Goal: Task Accomplishment & Management: Use online tool/utility

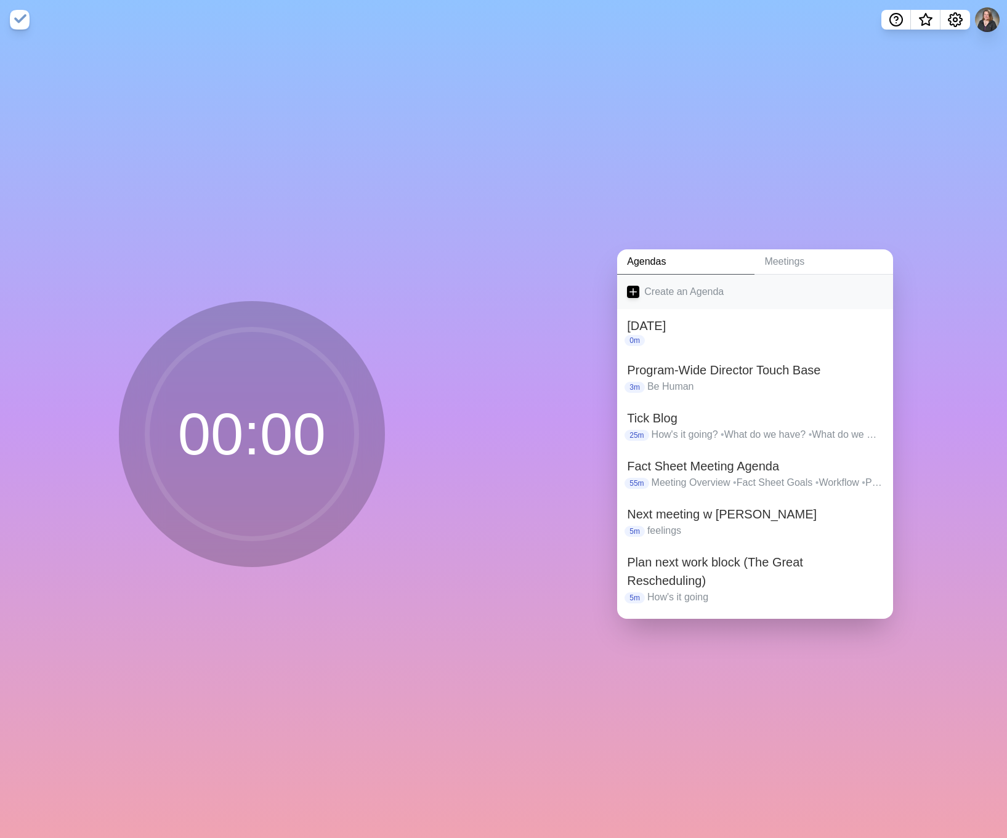
click at [631, 286] on icon at bounding box center [633, 292] width 12 height 12
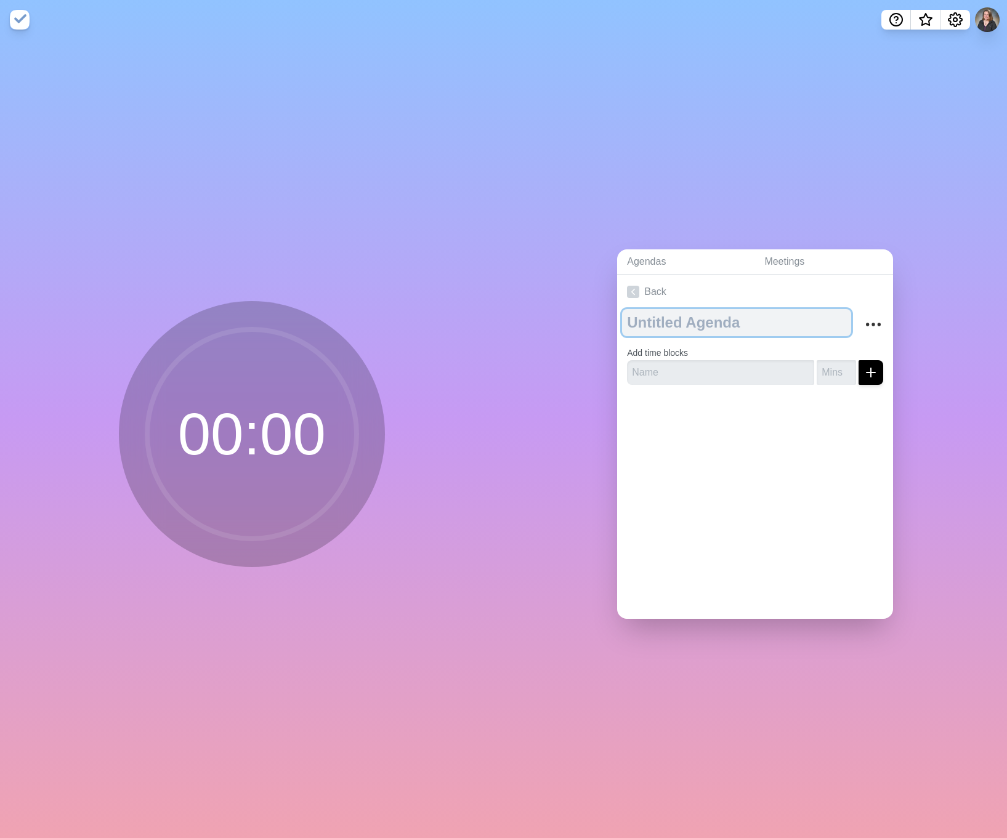
click at [683, 323] on textarea at bounding box center [736, 322] width 229 height 27
type textarea "[PERSON_NAME]/[PERSON_NAME] Weekly Check-in"
click at [726, 448] on div "Back [PERSON_NAME]/[PERSON_NAME] Weekly Check-in Add time blocks" at bounding box center [755, 447] width 276 height 344
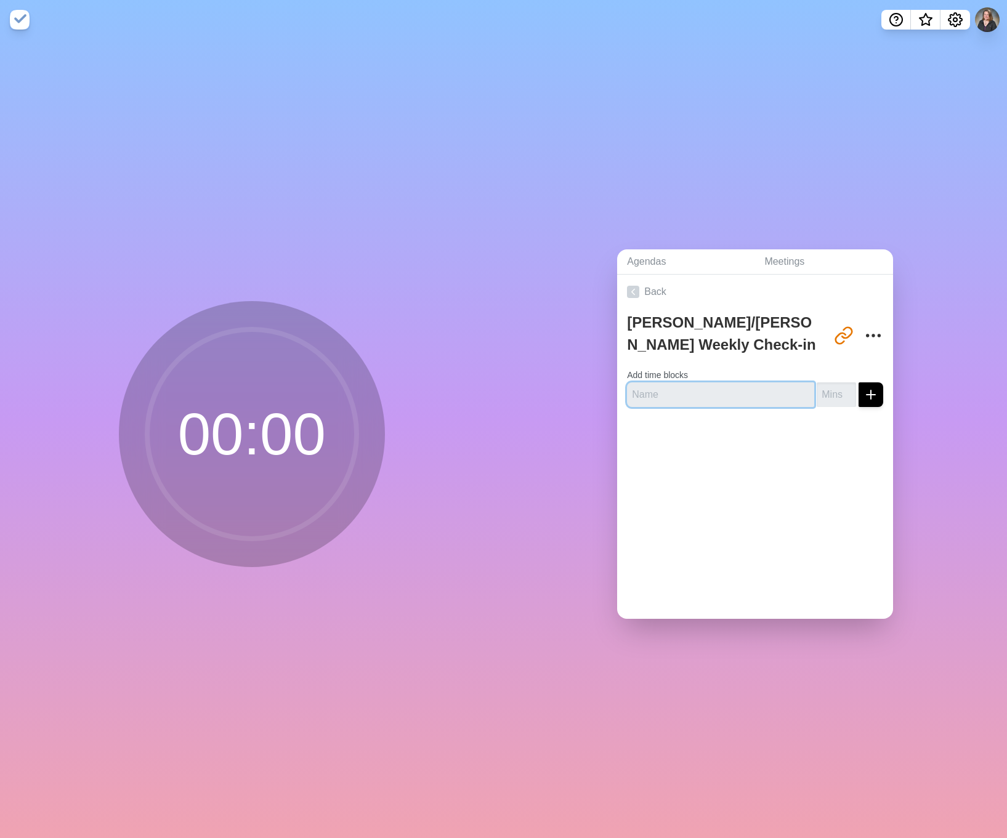
click at [672, 386] on input "text" at bounding box center [720, 394] width 187 height 25
click at [823, 264] on link "Meetings" at bounding box center [823, 261] width 139 height 25
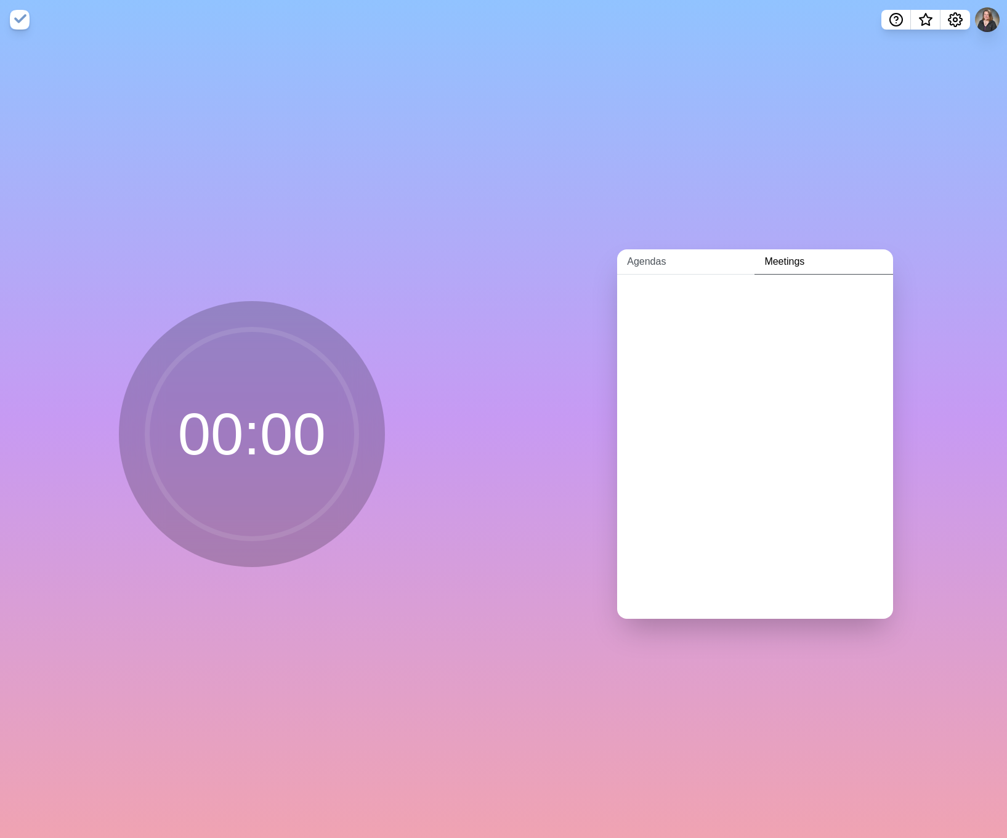
click at [653, 260] on link "Agendas" at bounding box center [685, 261] width 137 height 25
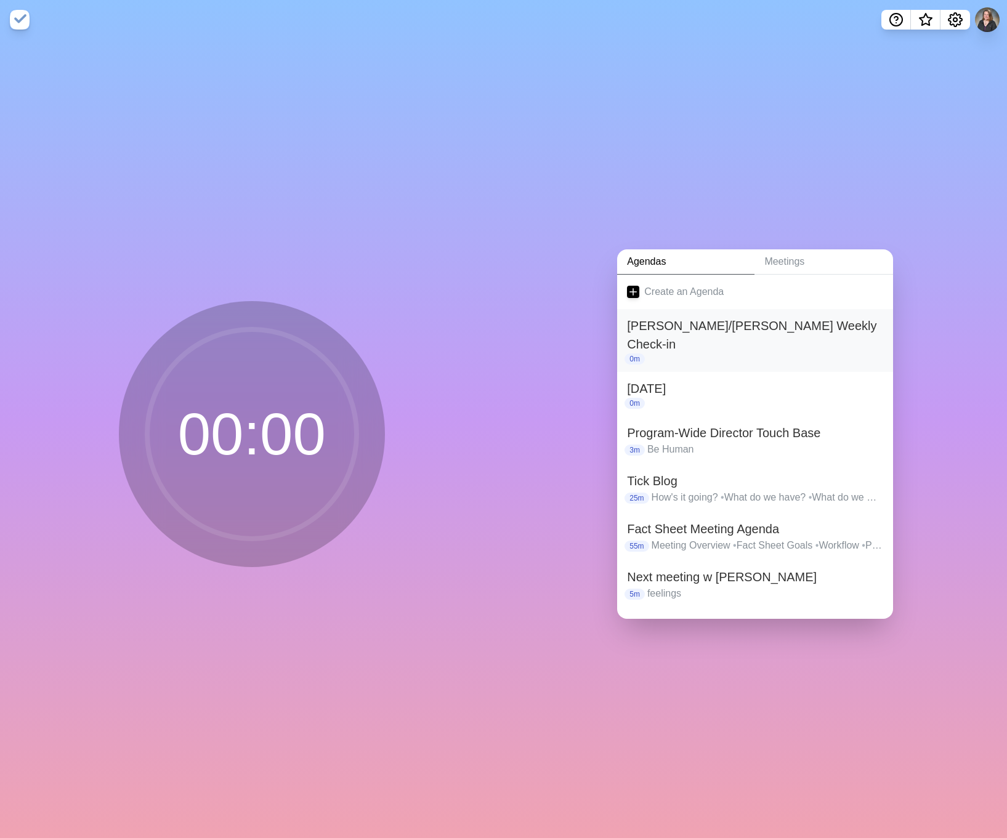
click at [742, 321] on h2 "[PERSON_NAME]/[PERSON_NAME] Weekly Check-in" at bounding box center [755, 335] width 256 height 37
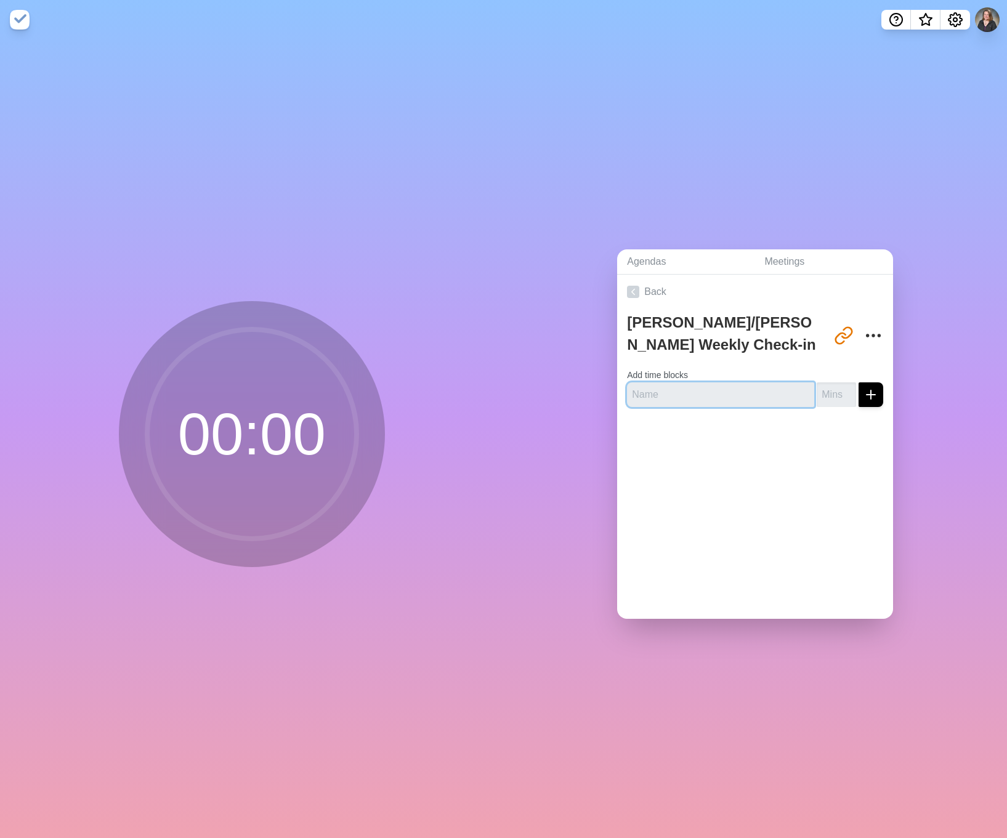
click at [699, 390] on input "text" at bounding box center [720, 394] width 187 height 25
type input "What things in notion are done and can be checked off?"
click at [817, 385] on input "number" at bounding box center [836, 394] width 39 height 25
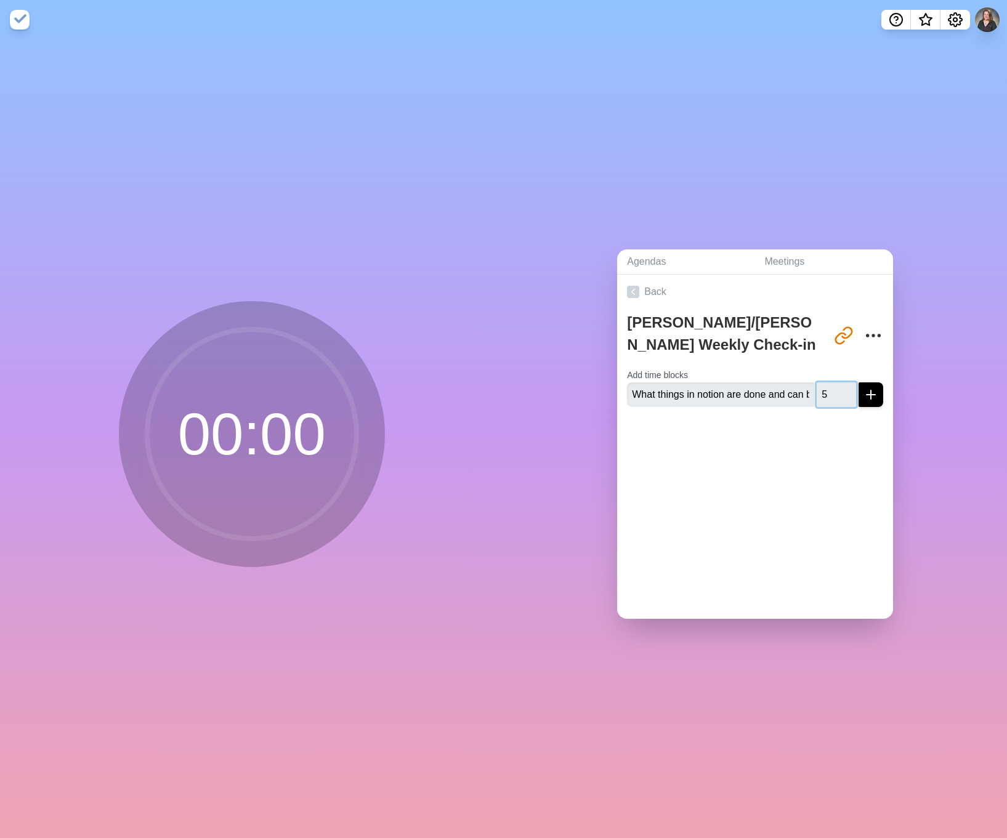
type input "5"
click at [866, 395] on line "submit" at bounding box center [870, 395] width 9 height 0
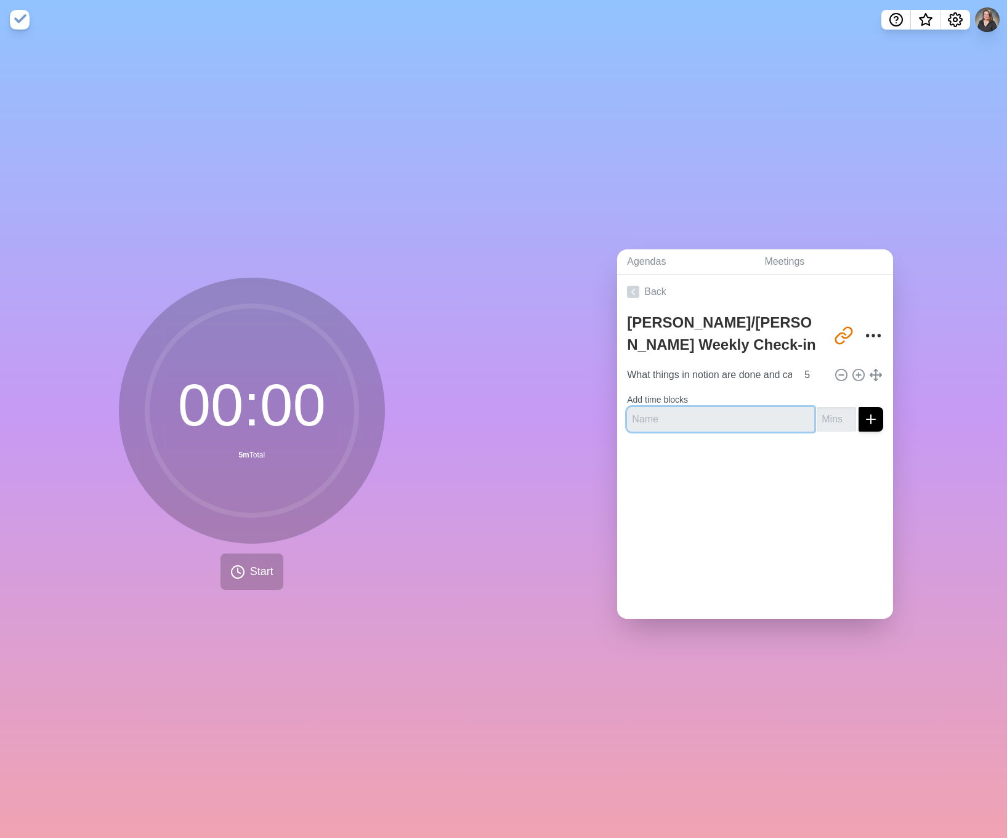
click at [733, 418] on input "text" at bounding box center [720, 419] width 187 height 25
type input "W"
type input "What is coming up that we need to prepare for"
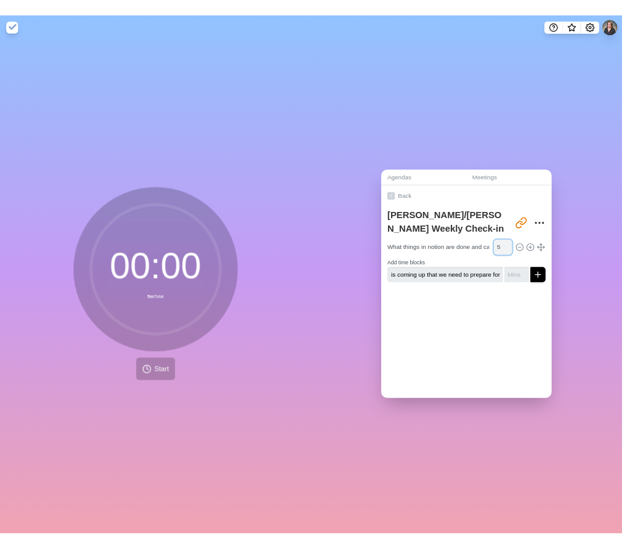
scroll to position [0, 0]
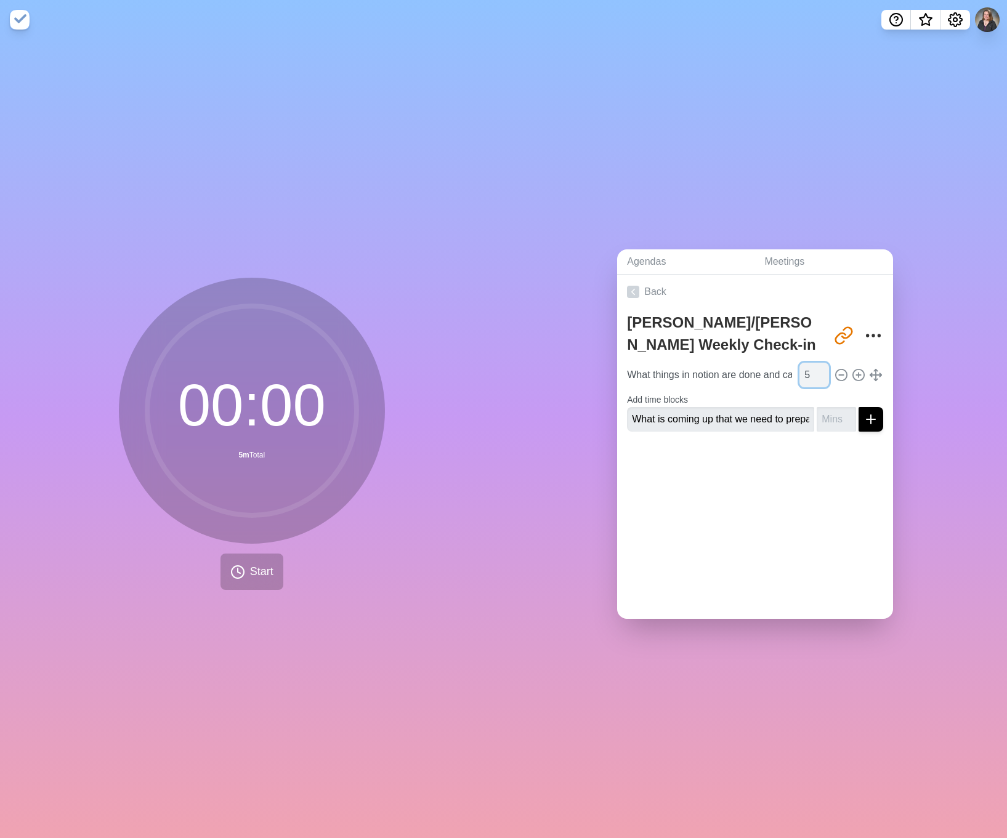
click at [799, 372] on input "5" at bounding box center [814, 375] width 30 height 25
click at [757, 369] on input "What things in notion are done and can be checked off?" at bounding box center [709, 375] width 175 height 25
click at [814, 493] on div "Back [PERSON_NAME]/[PERSON_NAME] Weekly Check-in [URL][DOMAIN_NAME] What things…" at bounding box center [755, 447] width 276 height 344
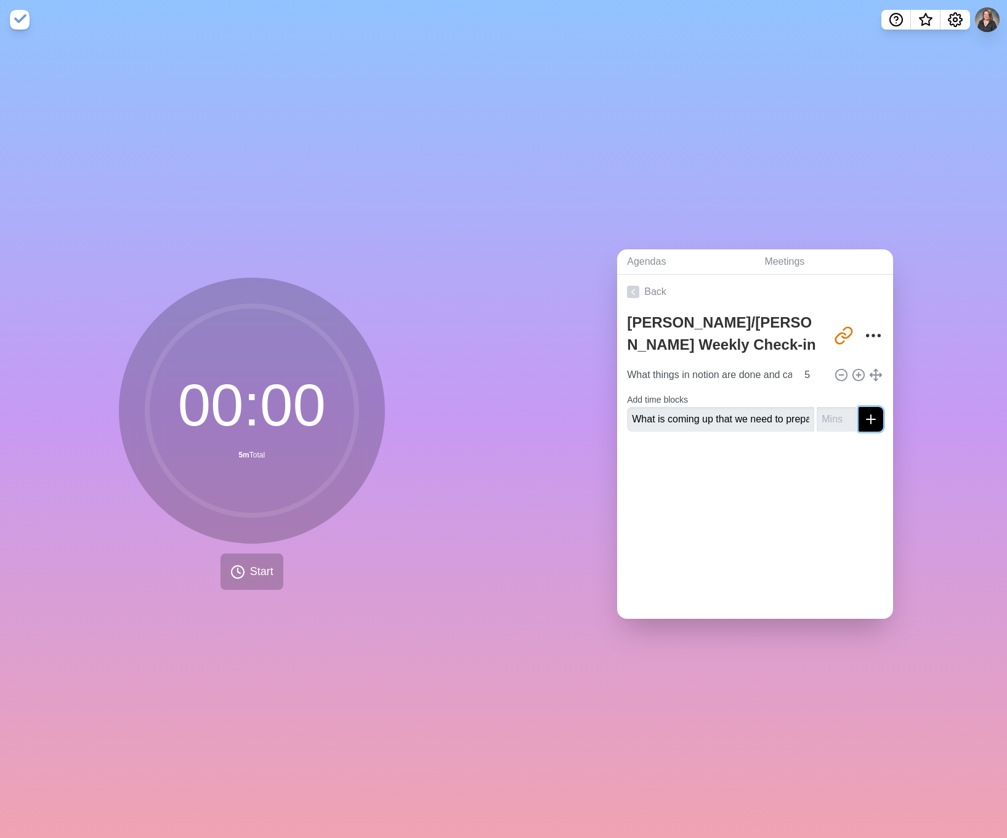
click at [866, 419] on line "submit" at bounding box center [870, 419] width 9 height 0
type input "5"
click at [821, 516] on div "Back [PERSON_NAME]/[PERSON_NAME] Weekly Check-in [URL][DOMAIN_NAME] What things…" at bounding box center [755, 447] width 276 height 344
